Goal: Use online tool/utility: Utilize a website feature to perform a specific function

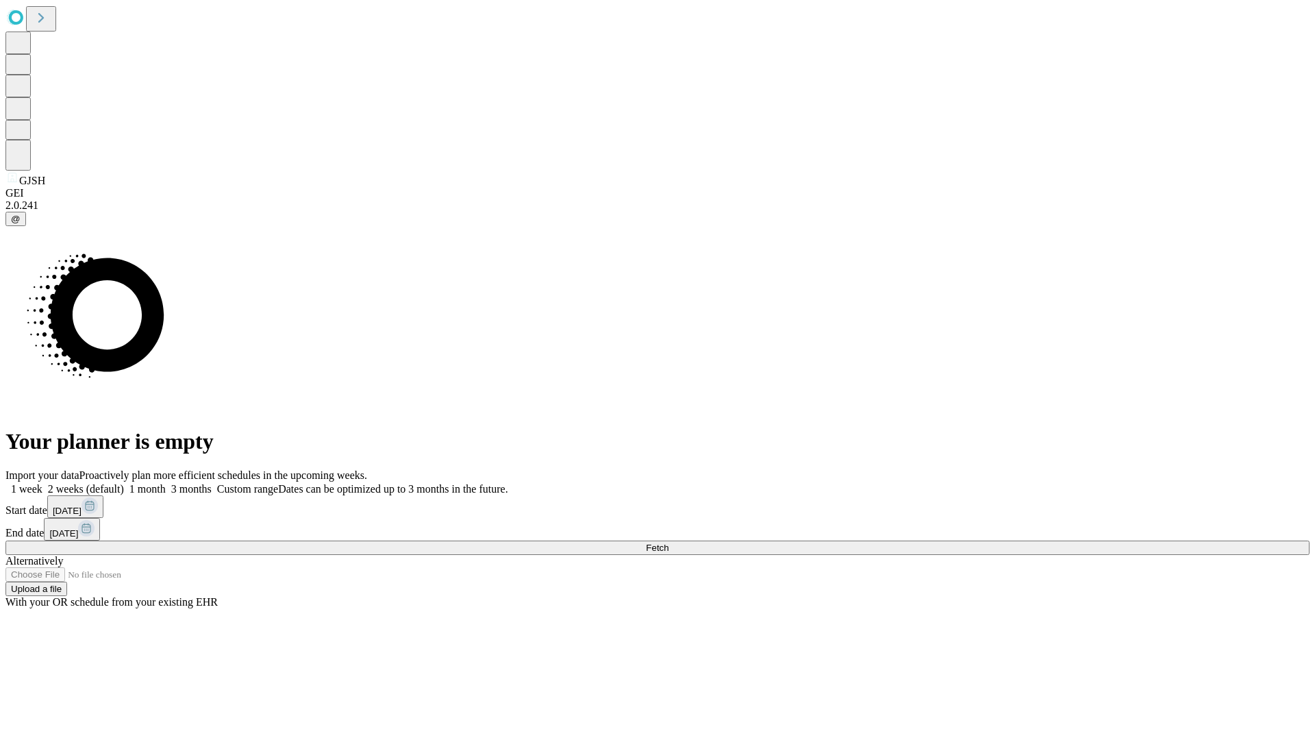
click at [668, 542] on span "Fetch" at bounding box center [657, 547] width 23 height 10
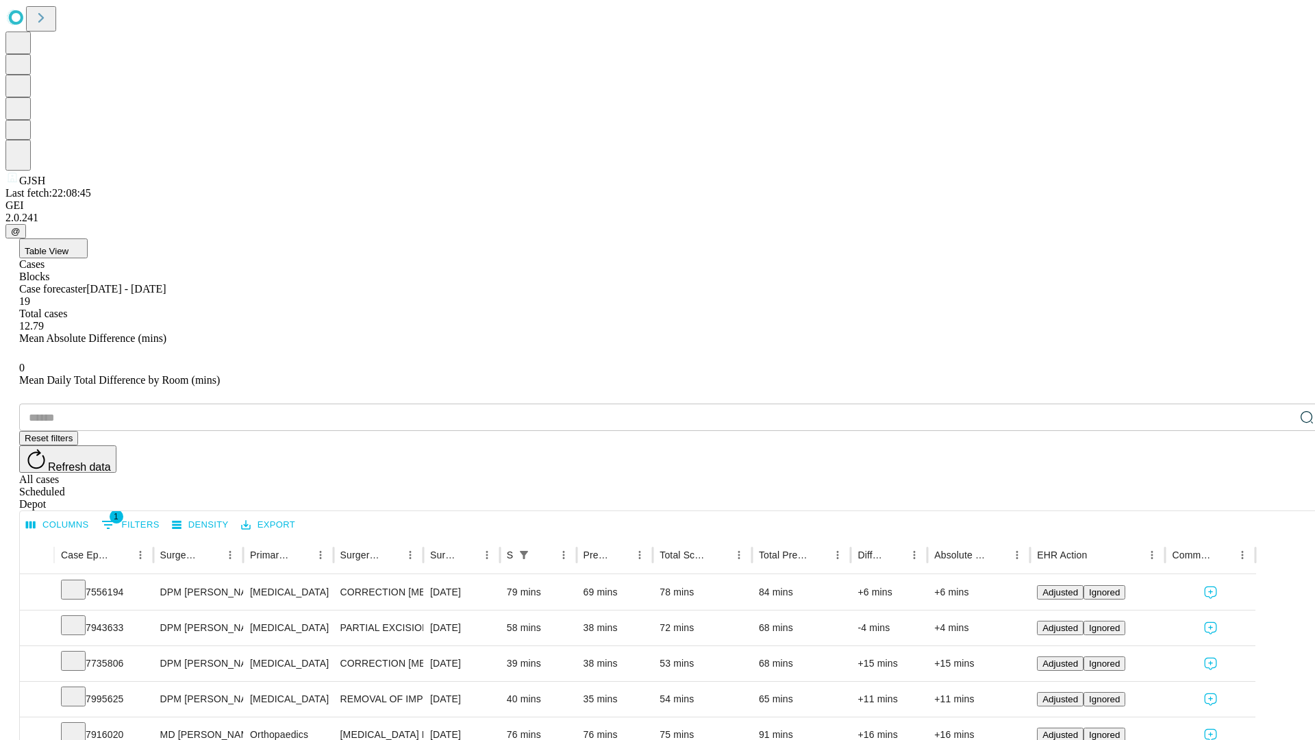
click at [68, 246] on span "Table View" at bounding box center [47, 251] width 44 height 10
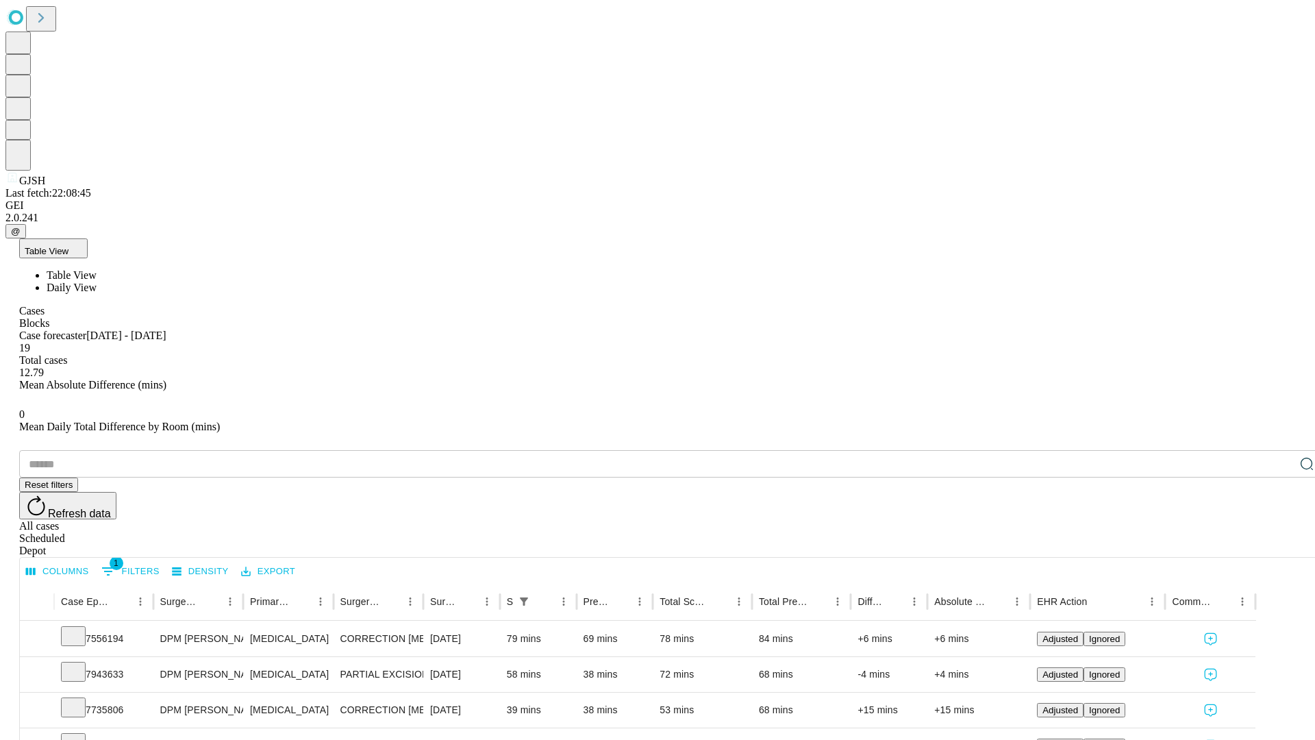
click at [97, 281] on span "Daily View" at bounding box center [72, 287] width 50 height 12
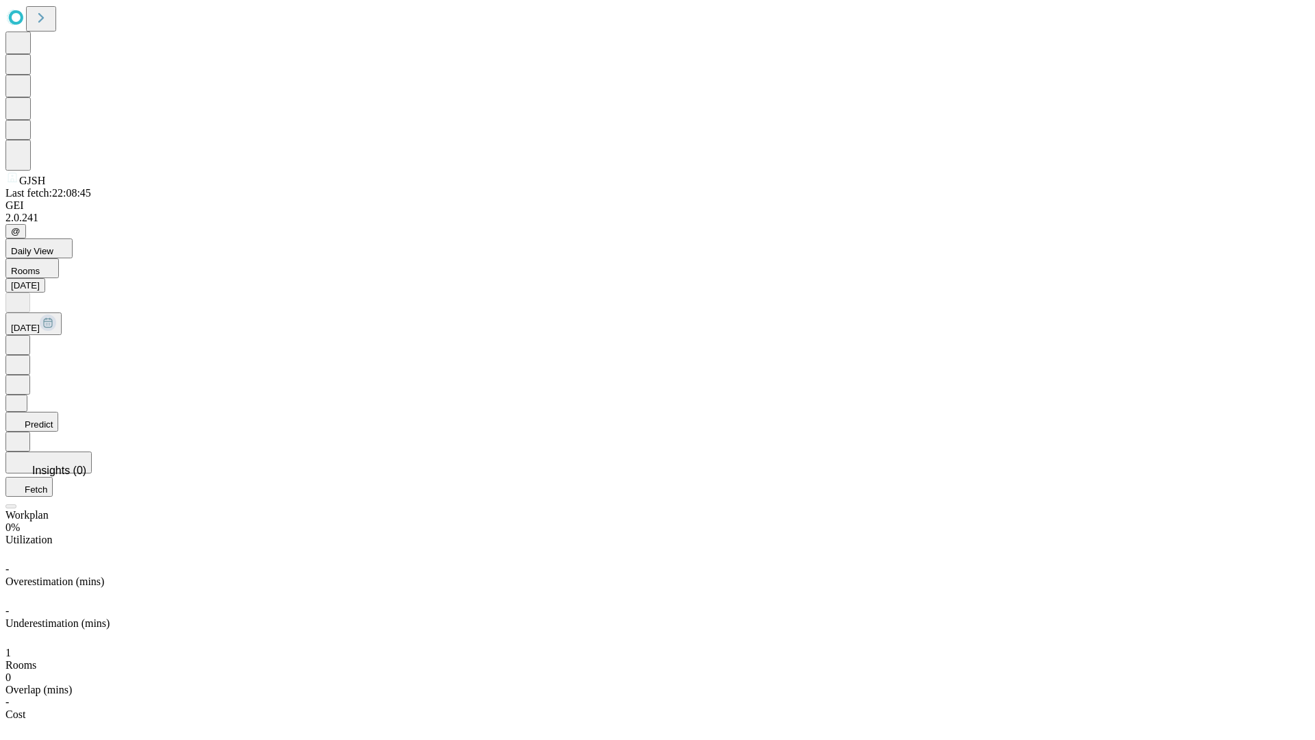
click at [58, 412] on button "Predict" at bounding box center [31, 422] width 53 height 20
